Goal: Find specific fact: Find contact information

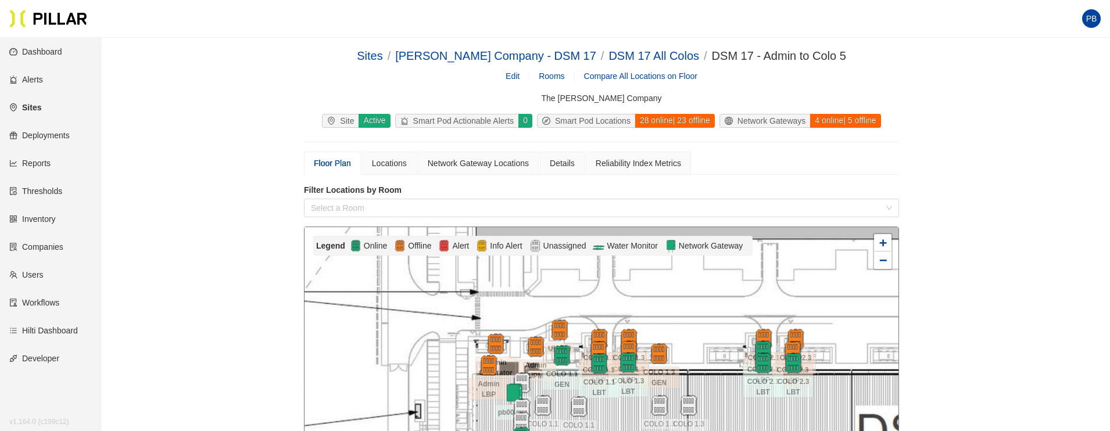
scroll to position [189, 0]
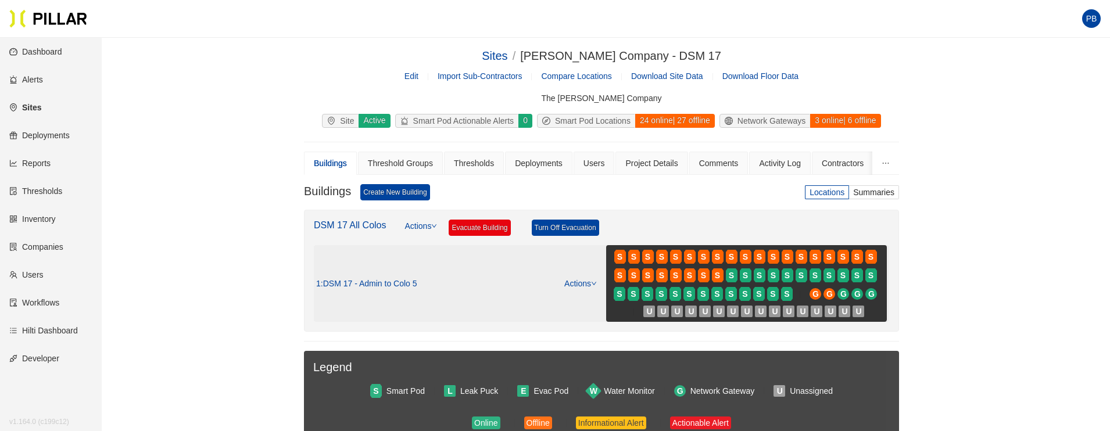
click at [586, 281] on link "Actions" at bounding box center [580, 283] width 33 height 9
click at [583, 304] on link "View/Edit Floor Plan" at bounding box center [603, 302] width 73 height 13
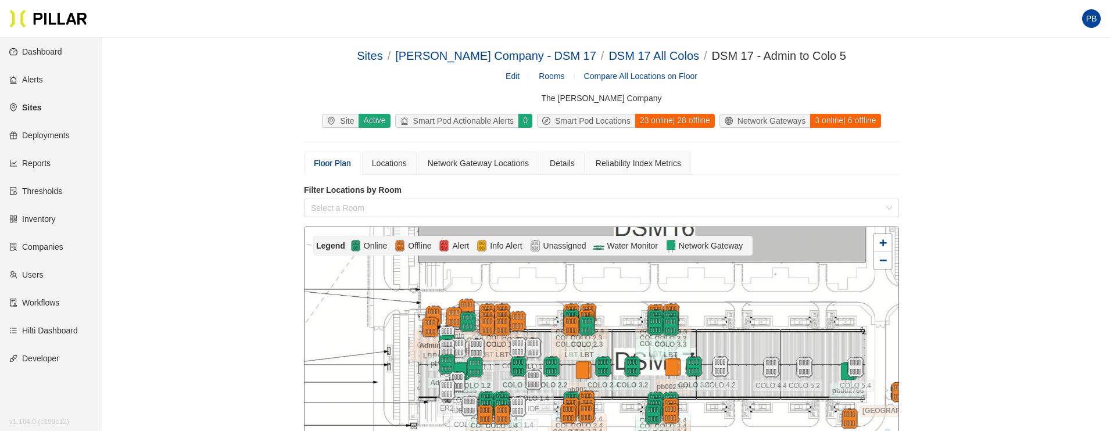
scroll to position [60, 0]
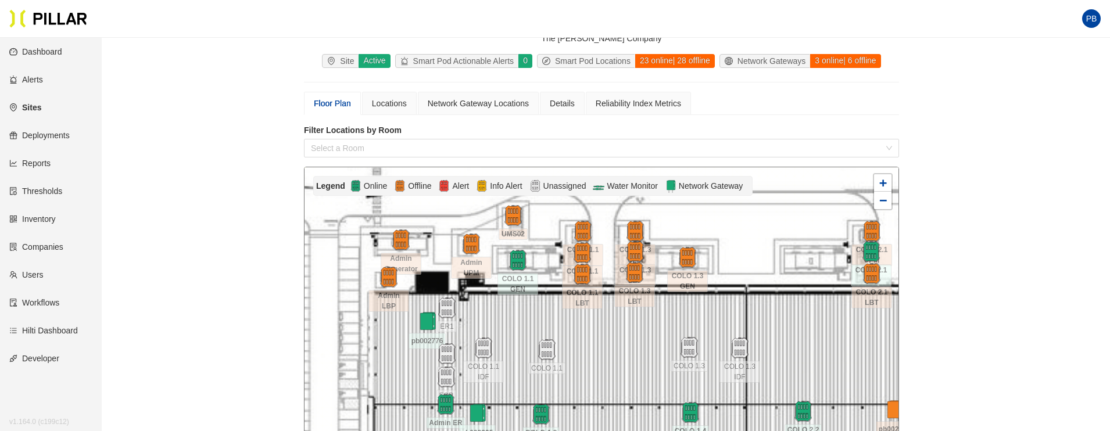
drag, startPoint x: 462, startPoint y: 311, endPoint x: 553, endPoint y: 302, distance: 91.1
click at [553, 302] on div at bounding box center [601, 328] width 594 height 322
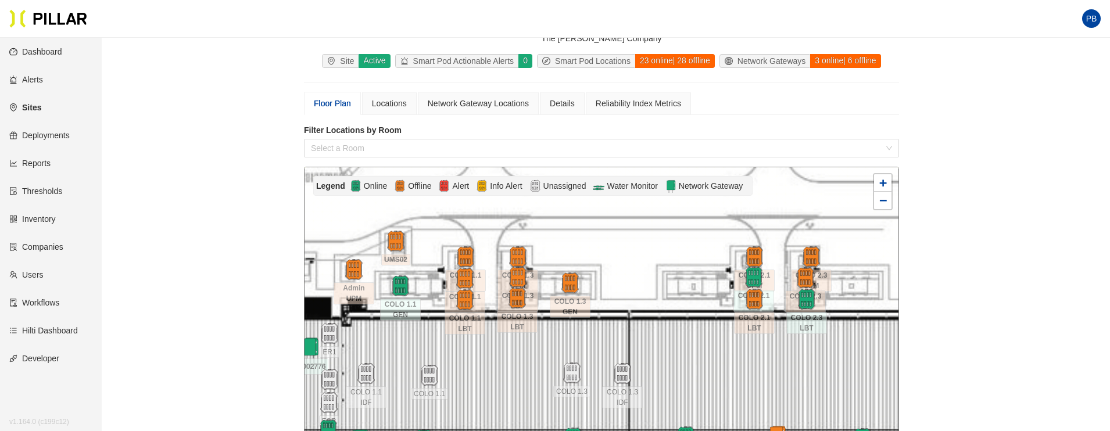
drag, startPoint x: 537, startPoint y: 328, endPoint x: 420, endPoint y: 354, distance: 120.1
click at [420, 354] on div at bounding box center [601, 328] width 594 height 322
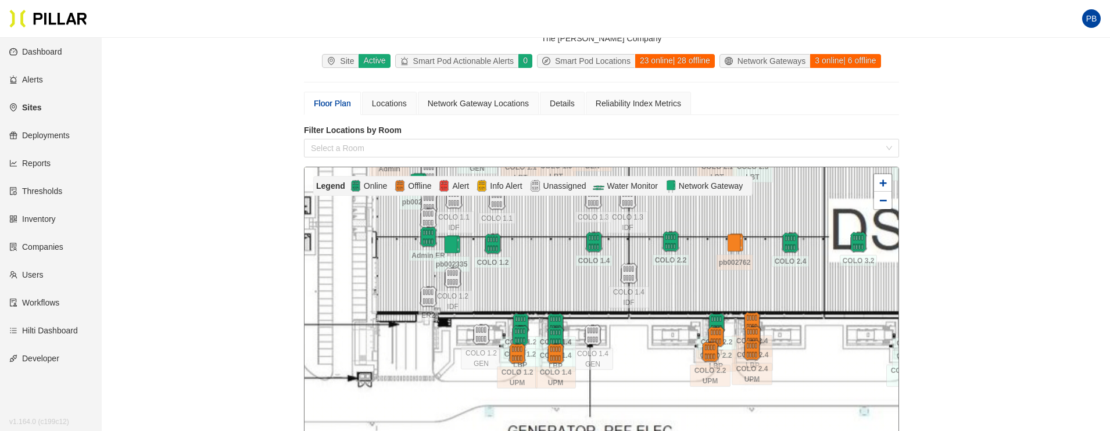
drag, startPoint x: 603, startPoint y: 365, endPoint x: 611, endPoint y: 193, distance: 172.2
click at [611, 193] on div "Legend Online Offline Alert Info Alert Unassigned Water Monitor Network Gateway…" at bounding box center [601, 349] width 595 height 364
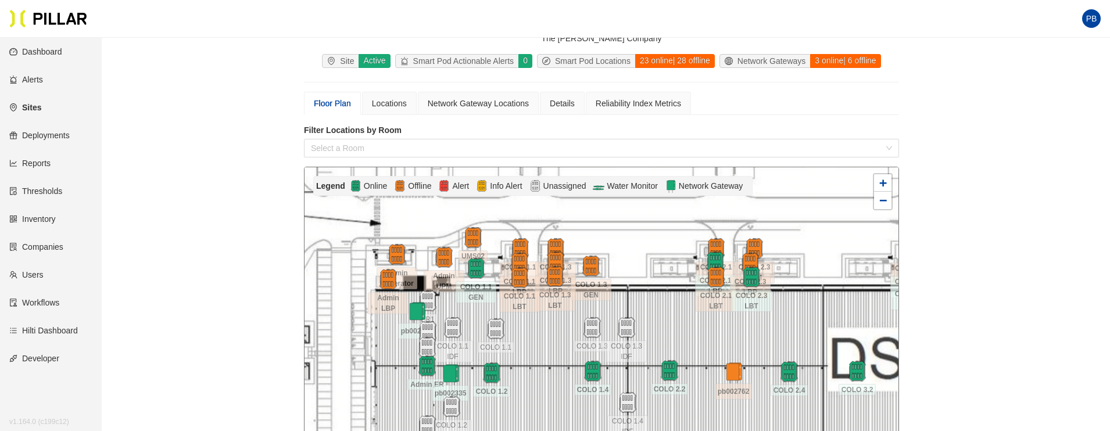
drag, startPoint x: 515, startPoint y: 285, endPoint x: 514, endPoint y: 414, distance: 129.0
click at [514, 414] on div at bounding box center [601, 328] width 594 height 322
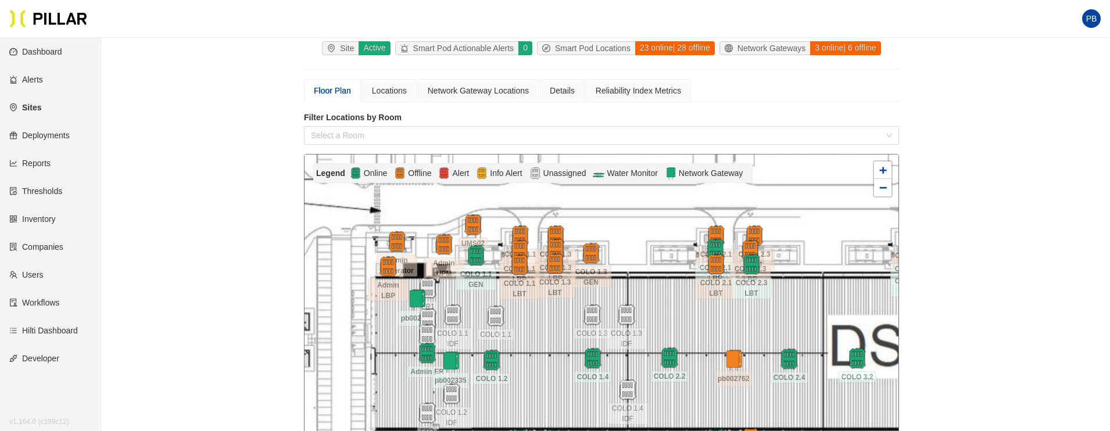
scroll to position [74, 0]
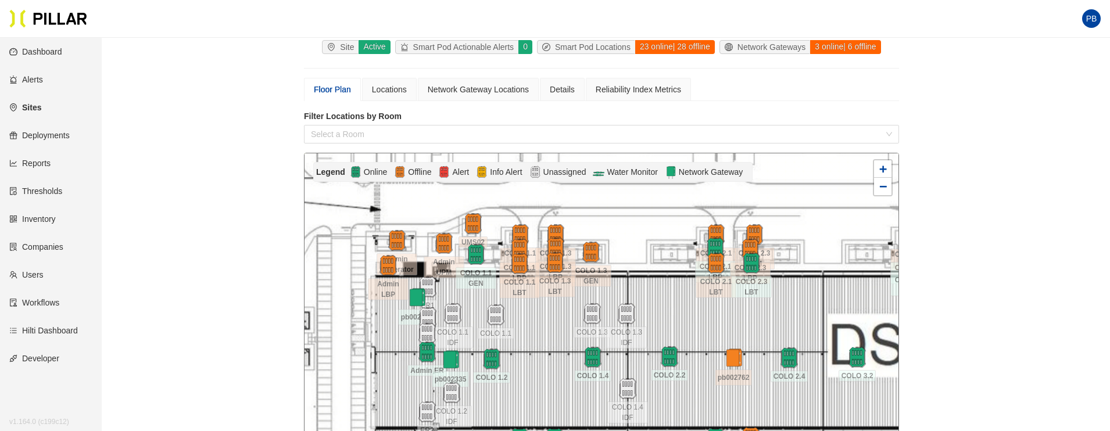
click at [45, 215] on link "Inventory" at bounding box center [32, 218] width 46 height 9
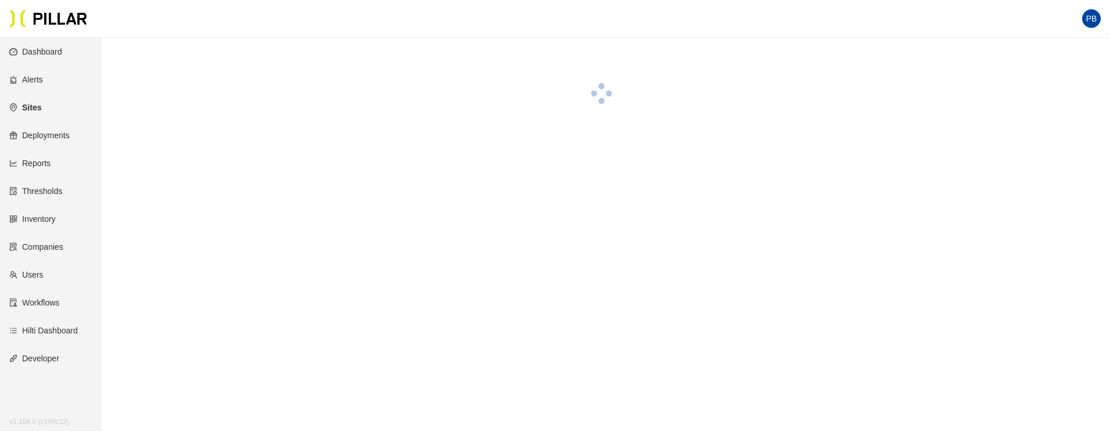
scroll to position [38, 0]
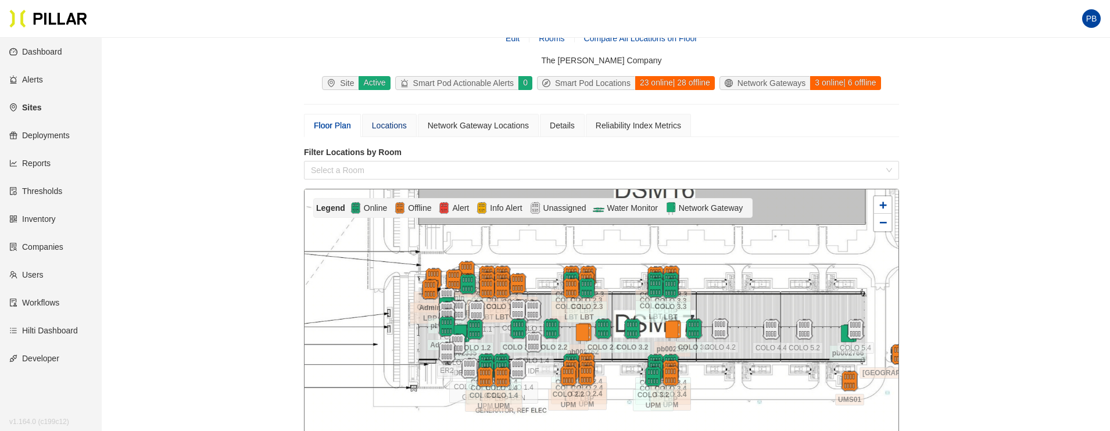
click at [399, 127] on div "Locations" at bounding box center [389, 125] width 35 height 13
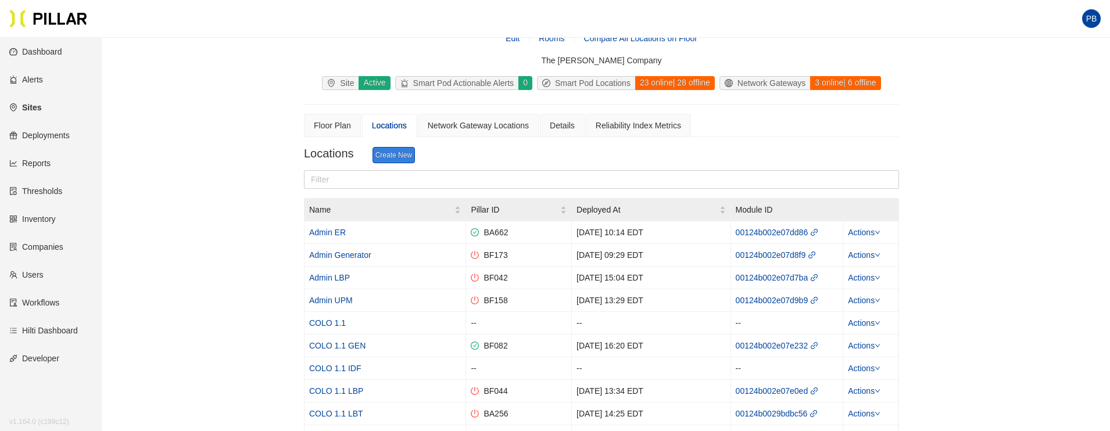
click at [401, 157] on link "Create New" at bounding box center [393, 155] width 42 height 16
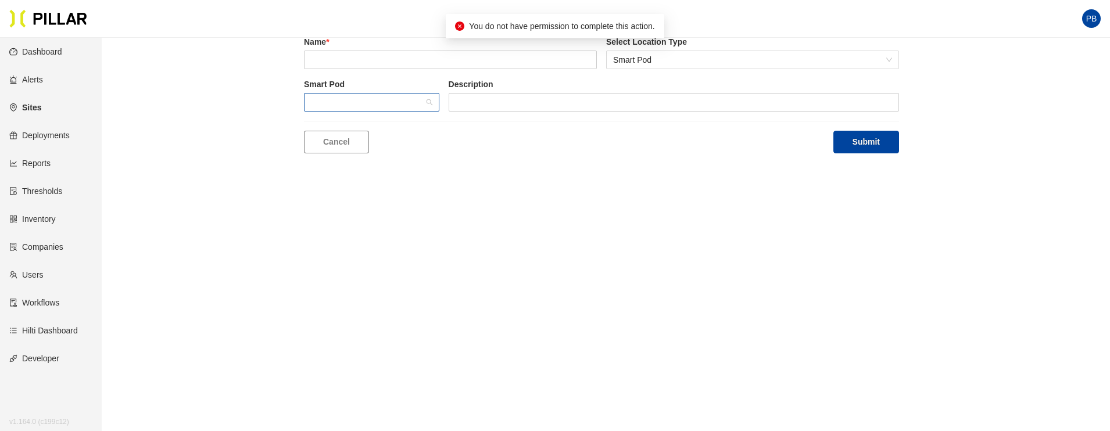
click at [421, 101] on span at bounding box center [371, 102] width 121 height 17
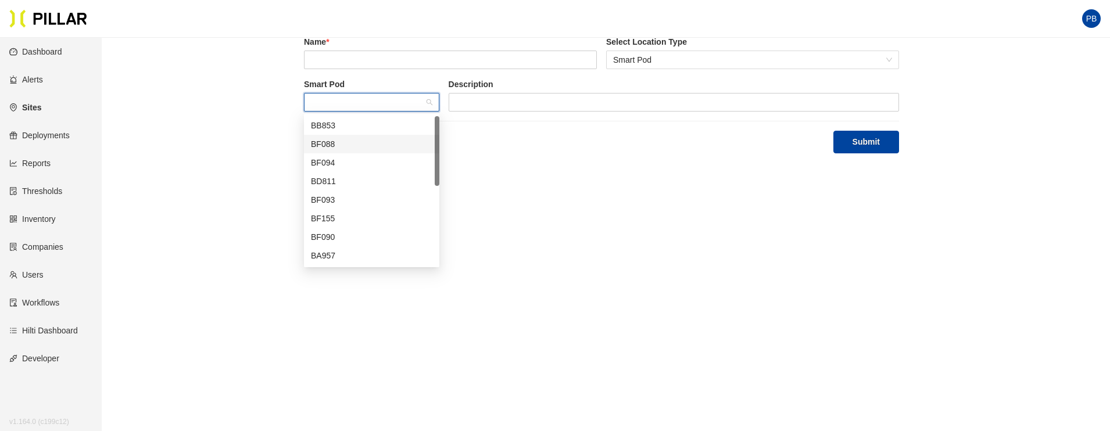
drag, startPoint x: 436, startPoint y: 144, endPoint x: 431, endPoint y: 124, distance: 21.0
click at [431, 124] on div "BB853 BF088 BF094 BD811 BF093 BF155 BF090 BA957 BF154 BF168" at bounding box center [371, 190] width 135 height 149
drag, startPoint x: 438, startPoint y: 128, endPoint x: 435, endPoint y: 114, distance: 14.4
click at [435, 116] on div at bounding box center [437, 151] width 5 height 70
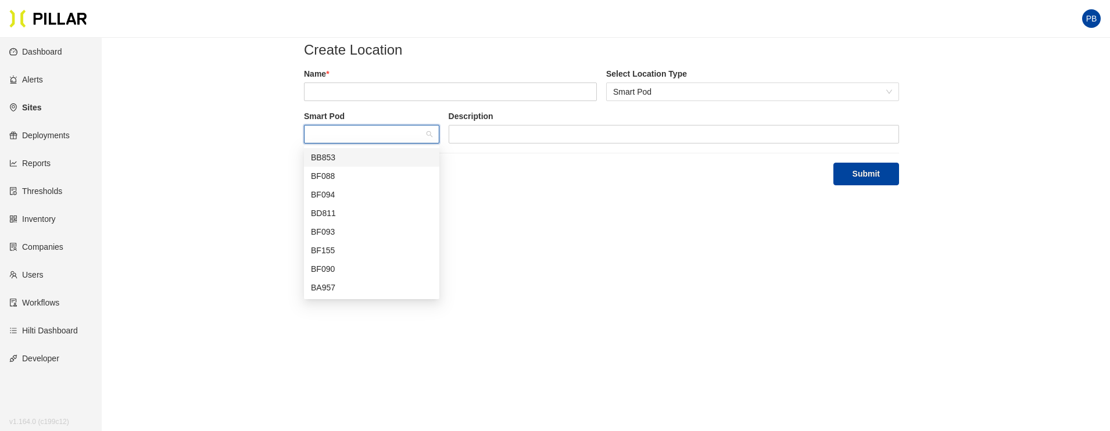
scroll to position [0, 0]
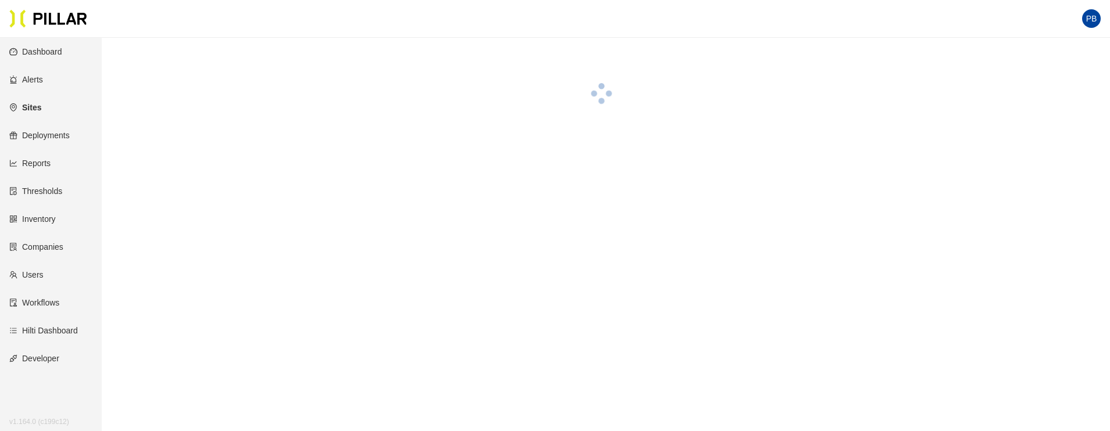
scroll to position [38, 0]
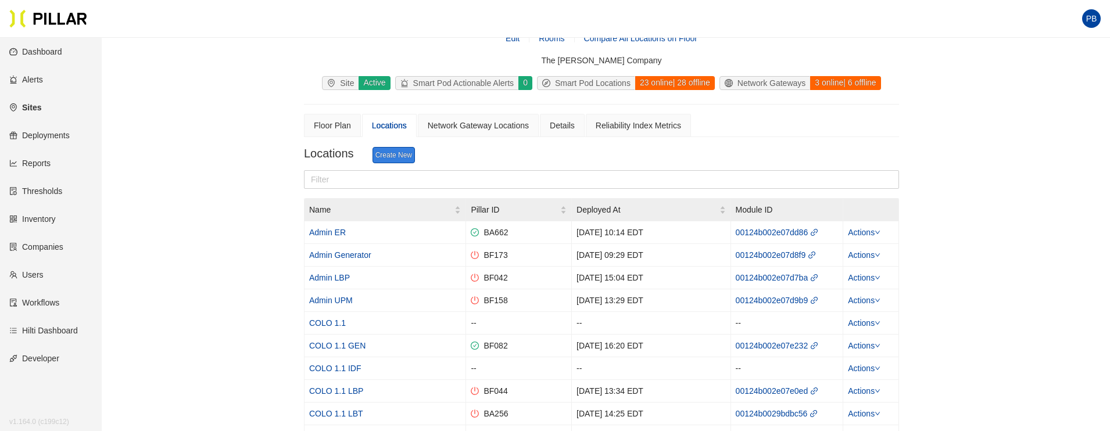
click at [402, 159] on link "Create New" at bounding box center [393, 155] width 42 height 16
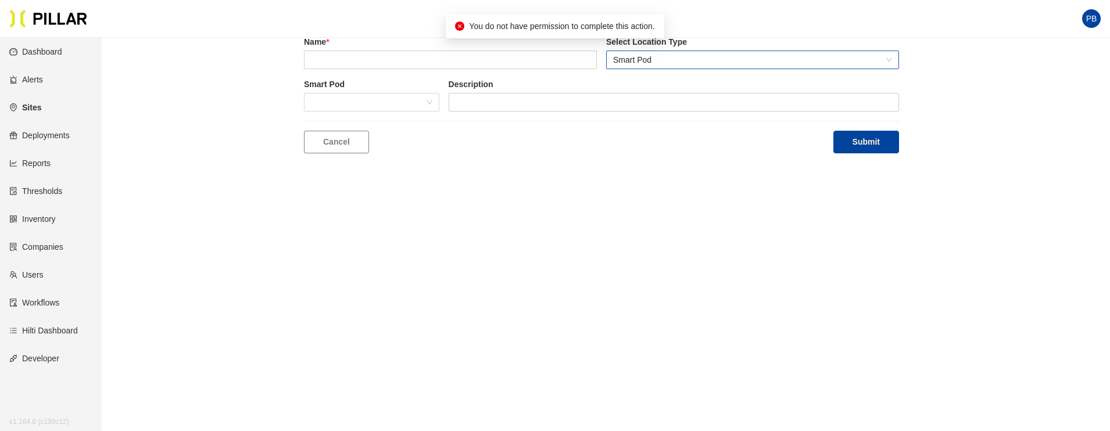
click at [893, 58] on div "Smart Pod" at bounding box center [752, 60] width 293 height 19
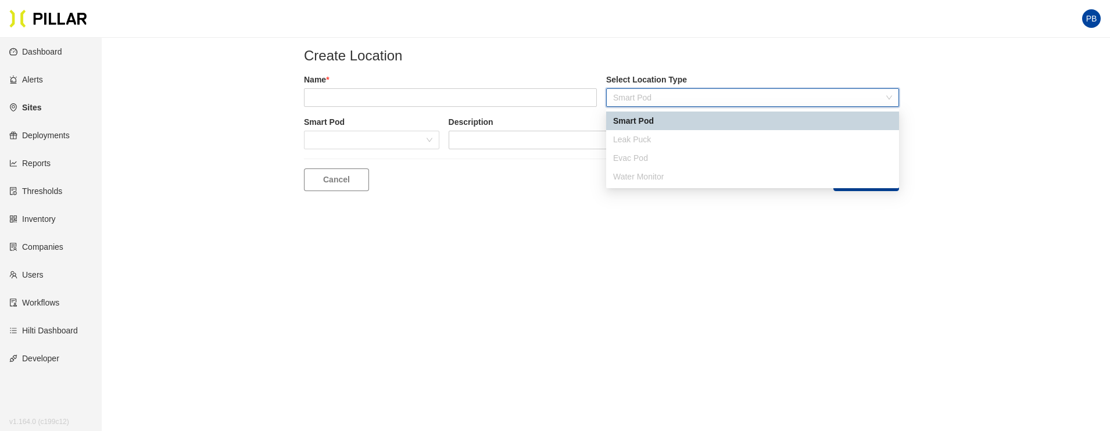
click at [210, 188] on div "Create Location Name * Select Location Type Smart Pod Smart Pod Description Can…" at bounding box center [601, 119] width 942 height 144
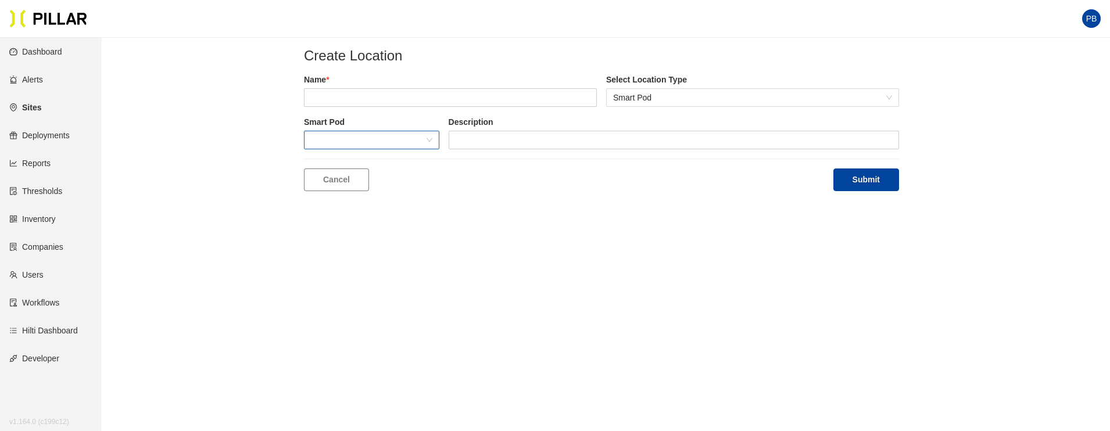
click at [426, 141] on span at bounding box center [371, 139] width 121 height 17
click at [424, 141] on span at bounding box center [371, 139] width 121 height 17
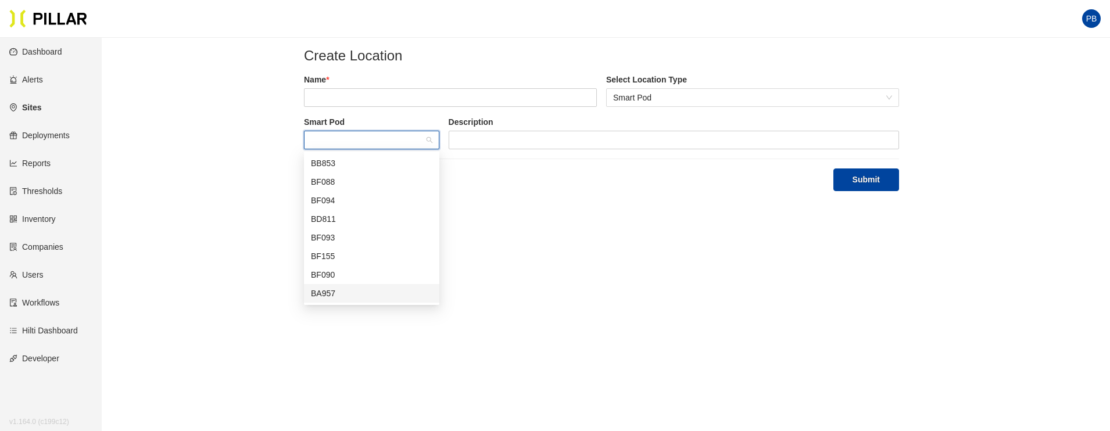
scroll to position [38, 0]
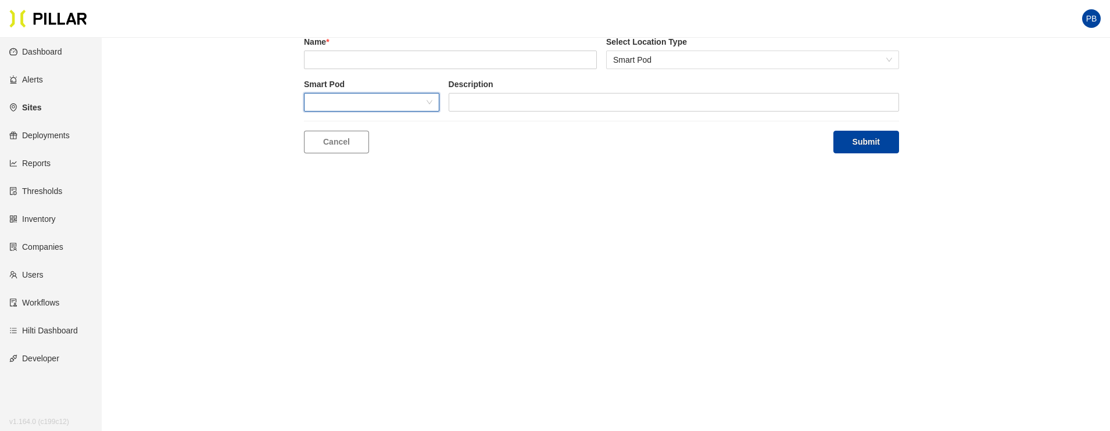
click at [428, 101] on span at bounding box center [371, 102] width 121 height 17
click at [435, 100] on div at bounding box center [371, 102] width 135 height 19
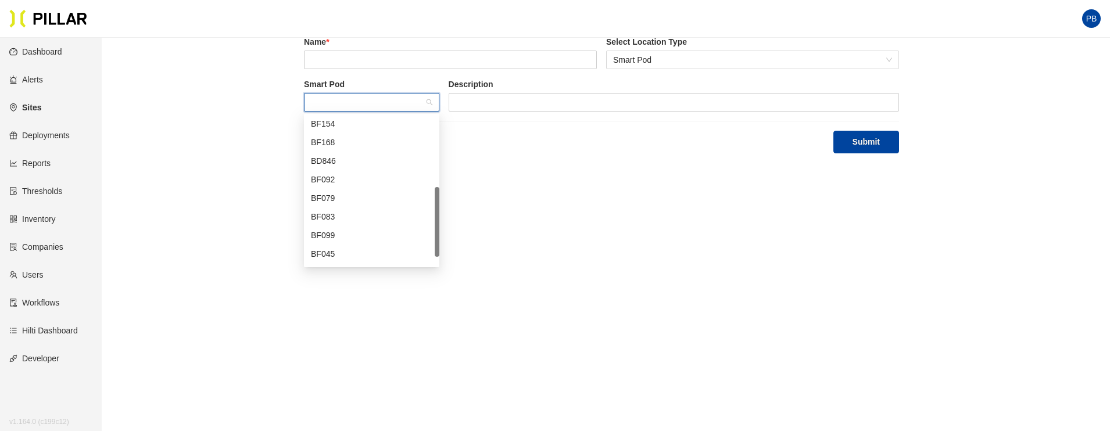
scroll to position [146, 0]
drag, startPoint x: 438, startPoint y: 169, endPoint x: 434, endPoint y: 238, distance: 69.2
click at [435, 238] on div at bounding box center [437, 220] width 5 height 70
drag, startPoint x: 438, startPoint y: 212, endPoint x: 438, endPoint y: 229, distance: 17.4
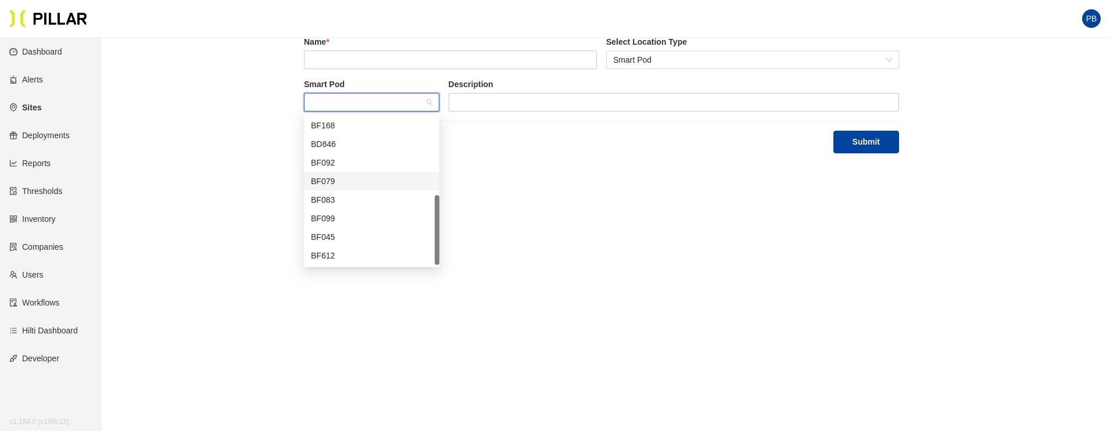
click at [438, 229] on div at bounding box center [437, 230] width 5 height 70
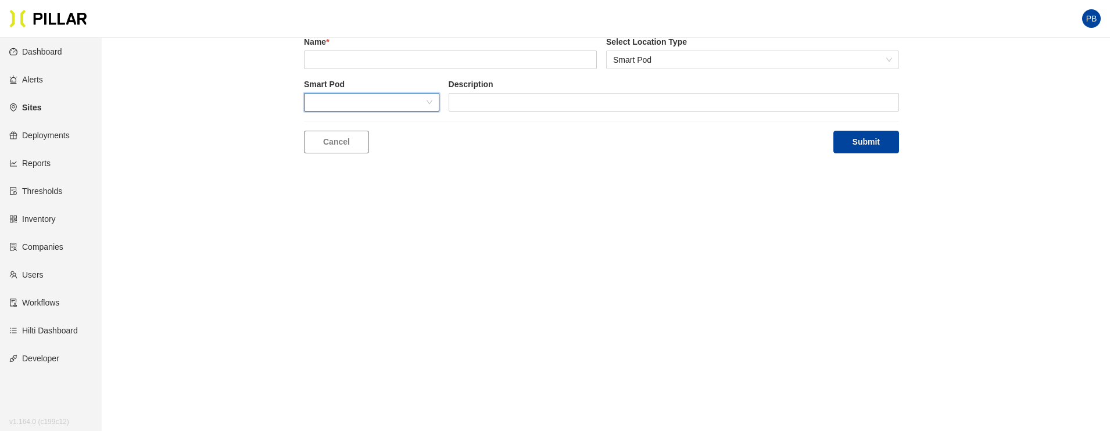
click at [429, 102] on span at bounding box center [371, 102] width 121 height 17
click at [34, 252] on link "Companies" at bounding box center [36, 246] width 54 height 9
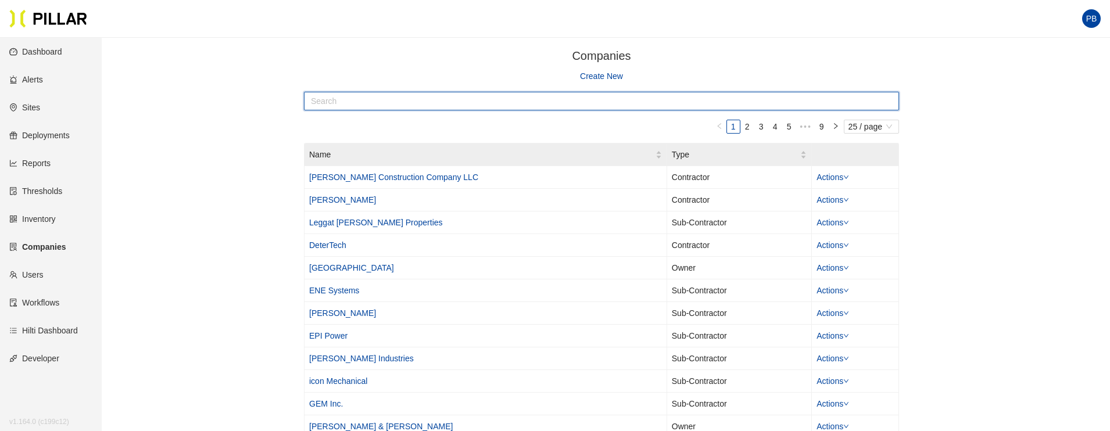
click at [345, 98] on input "text" at bounding box center [601, 101] width 595 height 19
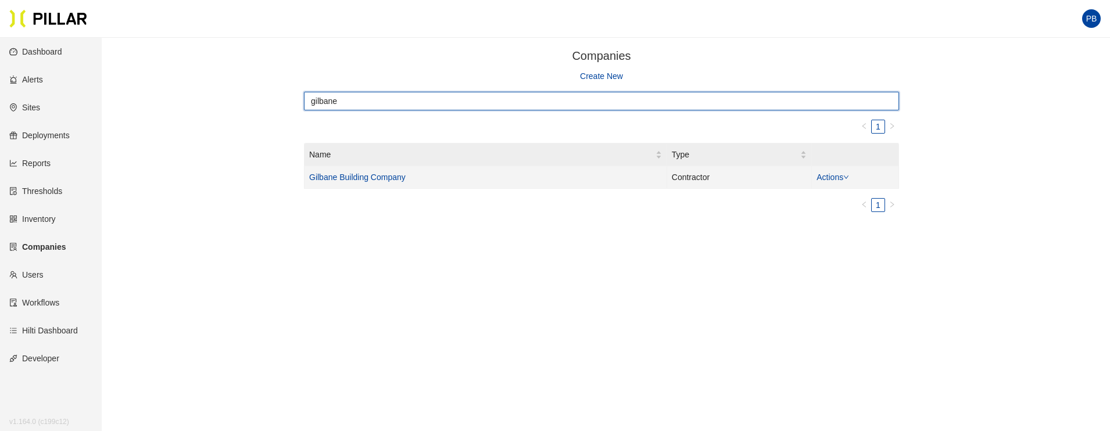
type input "gilbane"
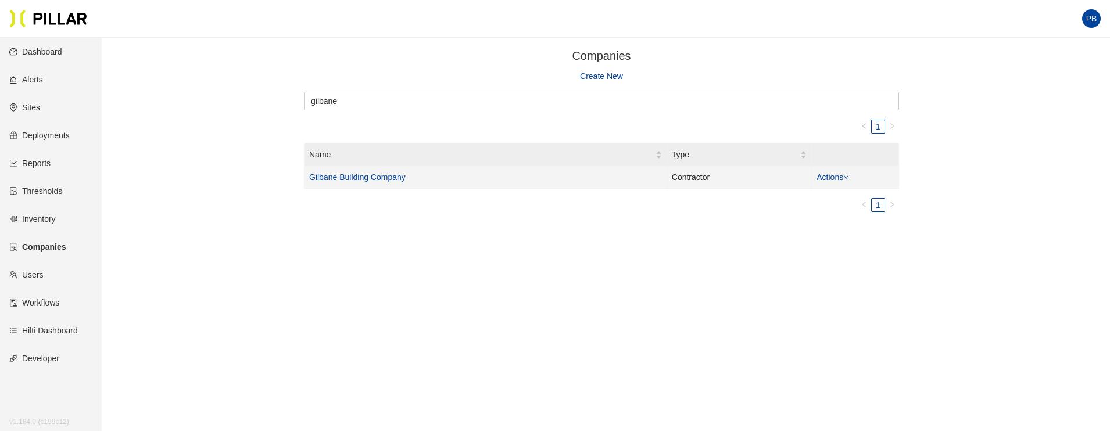
click at [349, 182] on link "Gilbane Building Company" at bounding box center [357, 177] width 96 height 9
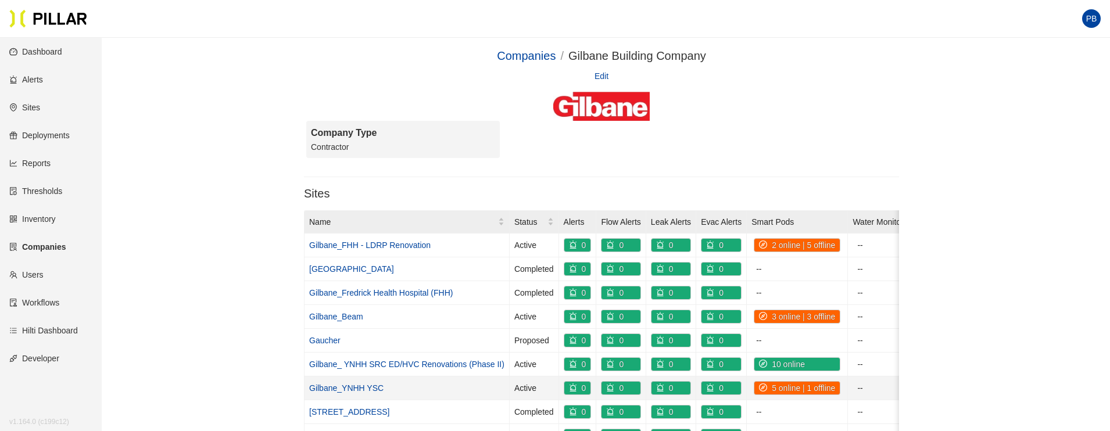
click at [350, 386] on link "Gilbane_YNHH YSC" at bounding box center [346, 387] width 74 height 9
click at [389, 361] on link "Gilbane_ YNHH SRC ED/HVC Renovations (Phase II)" at bounding box center [406, 364] width 195 height 9
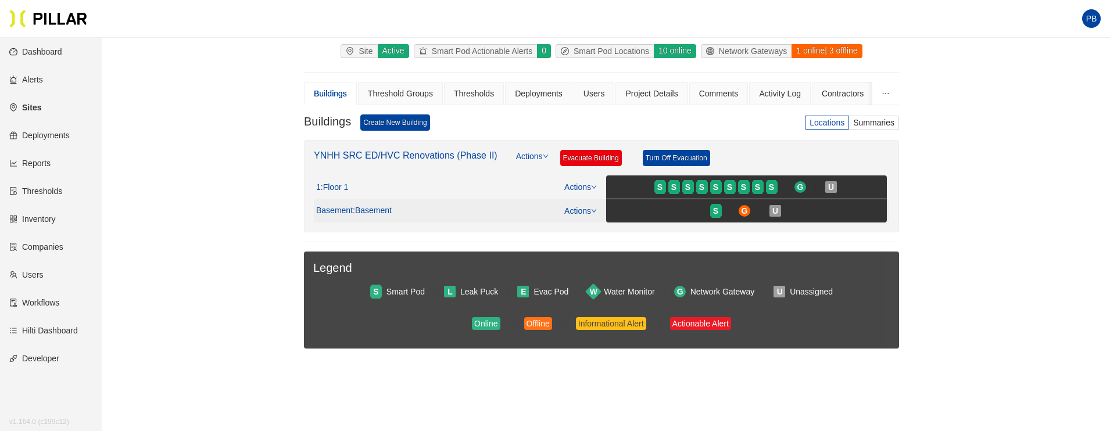
scroll to position [88, 0]
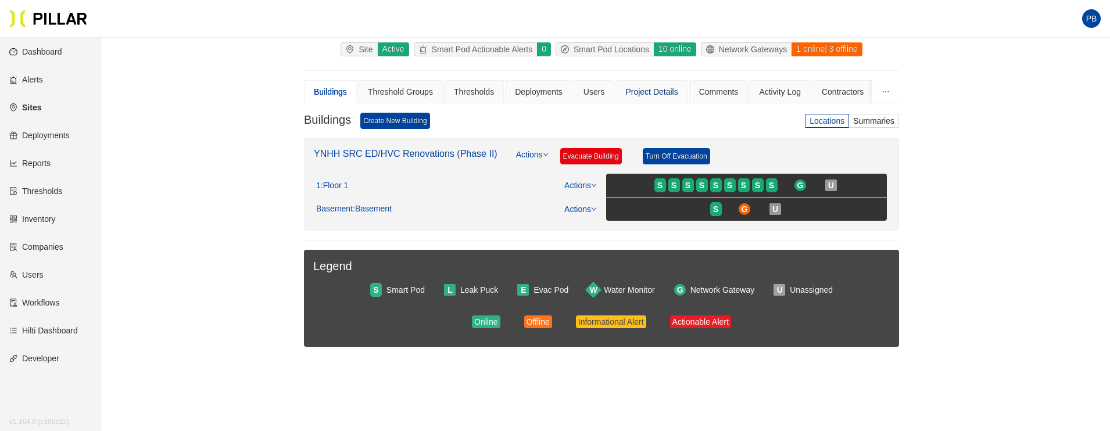
click at [658, 96] on div "Project Details" at bounding box center [651, 91] width 52 height 13
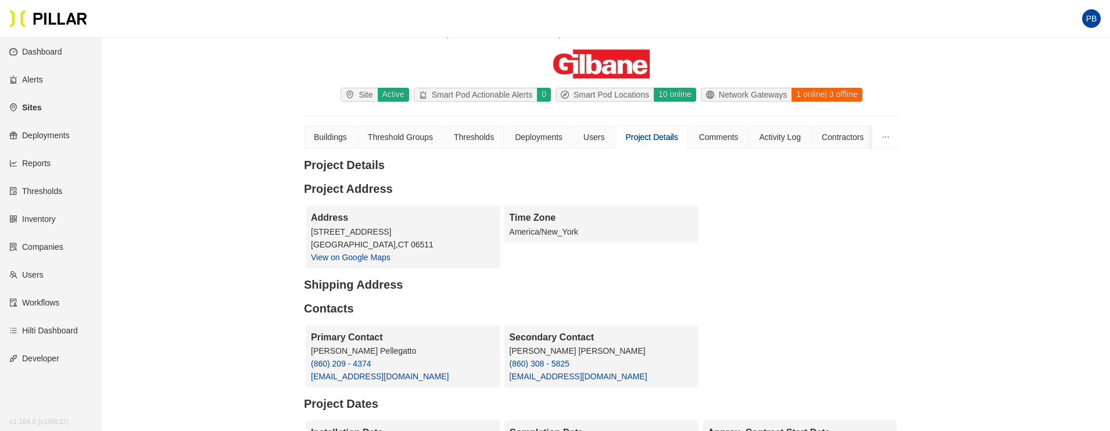
scroll to position [31, 0]
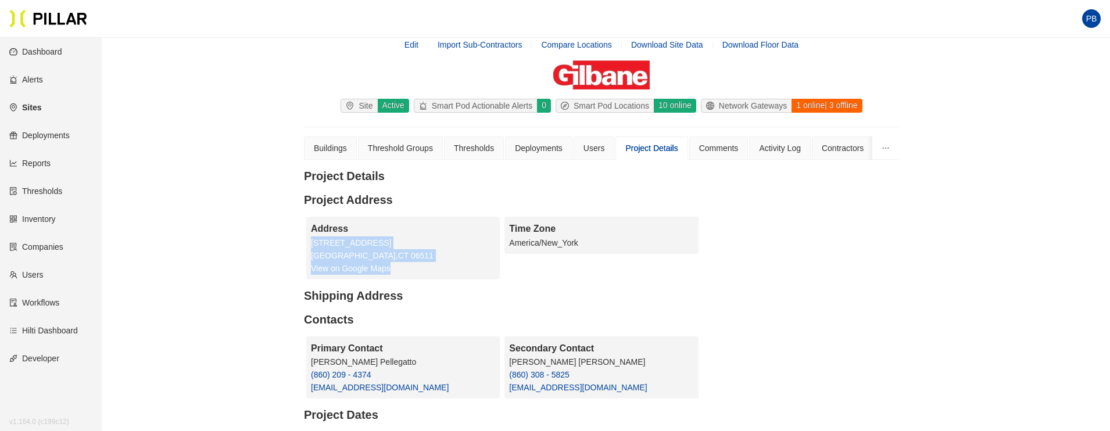
drag, startPoint x: 404, startPoint y: 268, endPoint x: 303, endPoint y: 245, distance: 103.9
copy div "[STREET_ADDRESS] View on Google Maps"
